Goal: Task Accomplishment & Management: Manage account settings

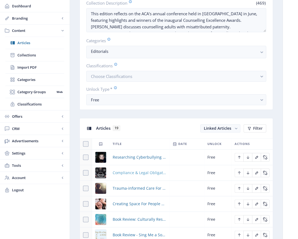
scroll to position [218, 0]
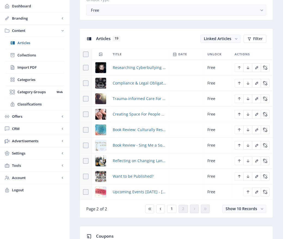
click at [149, 133] on td "Book Review: Culturally Responsive Psychotherapy, Counselling and Psychology Pr…" at bounding box center [139, 130] width 60 height 16
click at [150, 131] on span "Book Review: Culturally Responsive Psychotherapy, Counselling and Psychology Pr…" at bounding box center [139, 129] width 53 height 7
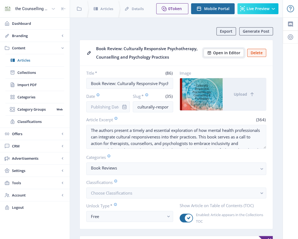
click at [232, 53] on span "Open in Editor" at bounding box center [226, 53] width 27 height 4
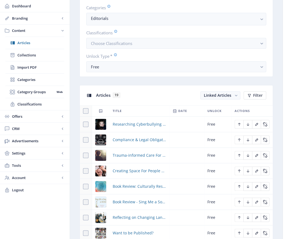
scroll to position [191, 0]
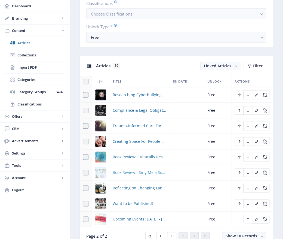
click at [141, 170] on span "Book Review - Sing Me a Song to SOAR: Finding Hope in Our Redemptive Stories by…" at bounding box center [139, 172] width 53 height 7
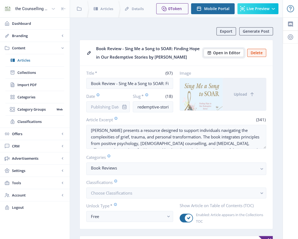
click at [232, 54] on span "Open in Editor" at bounding box center [226, 53] width 27 height 4
click at [22, 70] on span "Collections" at bounding box center [40, 72] width 47 height 5
